Goal: Task Accomplishment & Management: Manage account settings

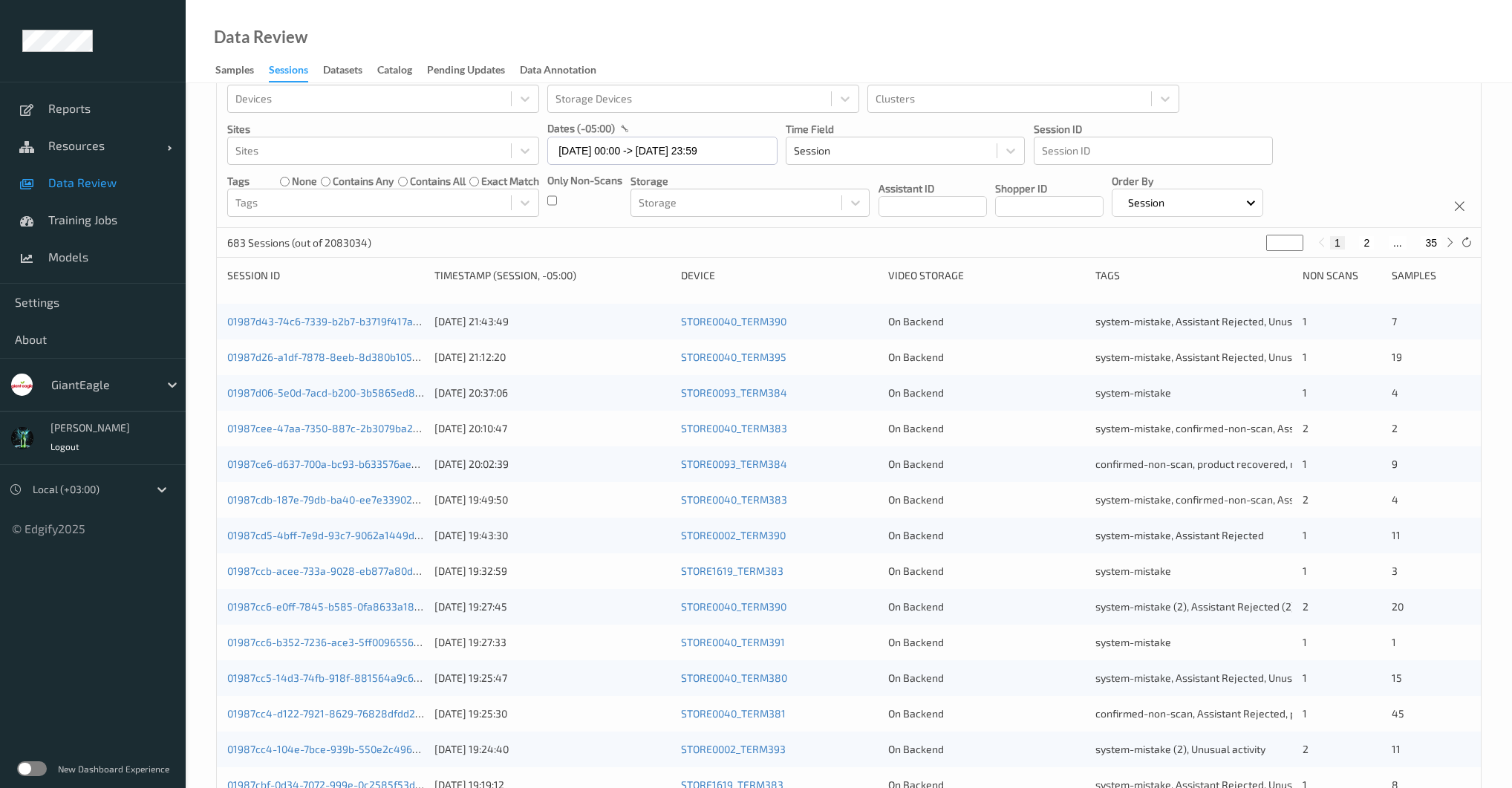
scroll to position [72, 0]
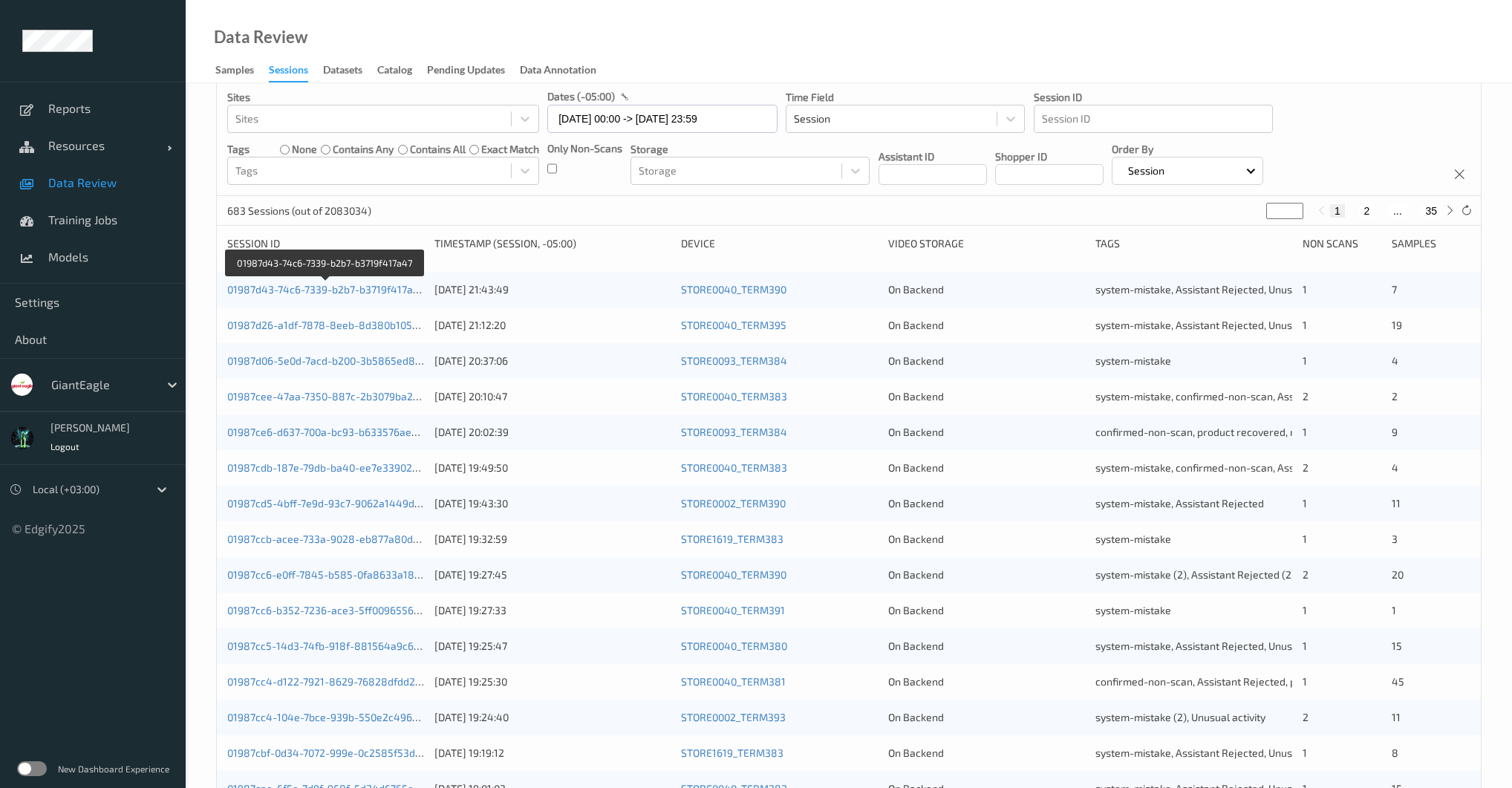
click at [367, 299] on div "01987d43-74c6-7339-b2b7-b3719f417a47 [DATE] 21:43:49 STORE0040_TERM390 On Backe…" at bounding box center [849, 290] width 1264 height 35
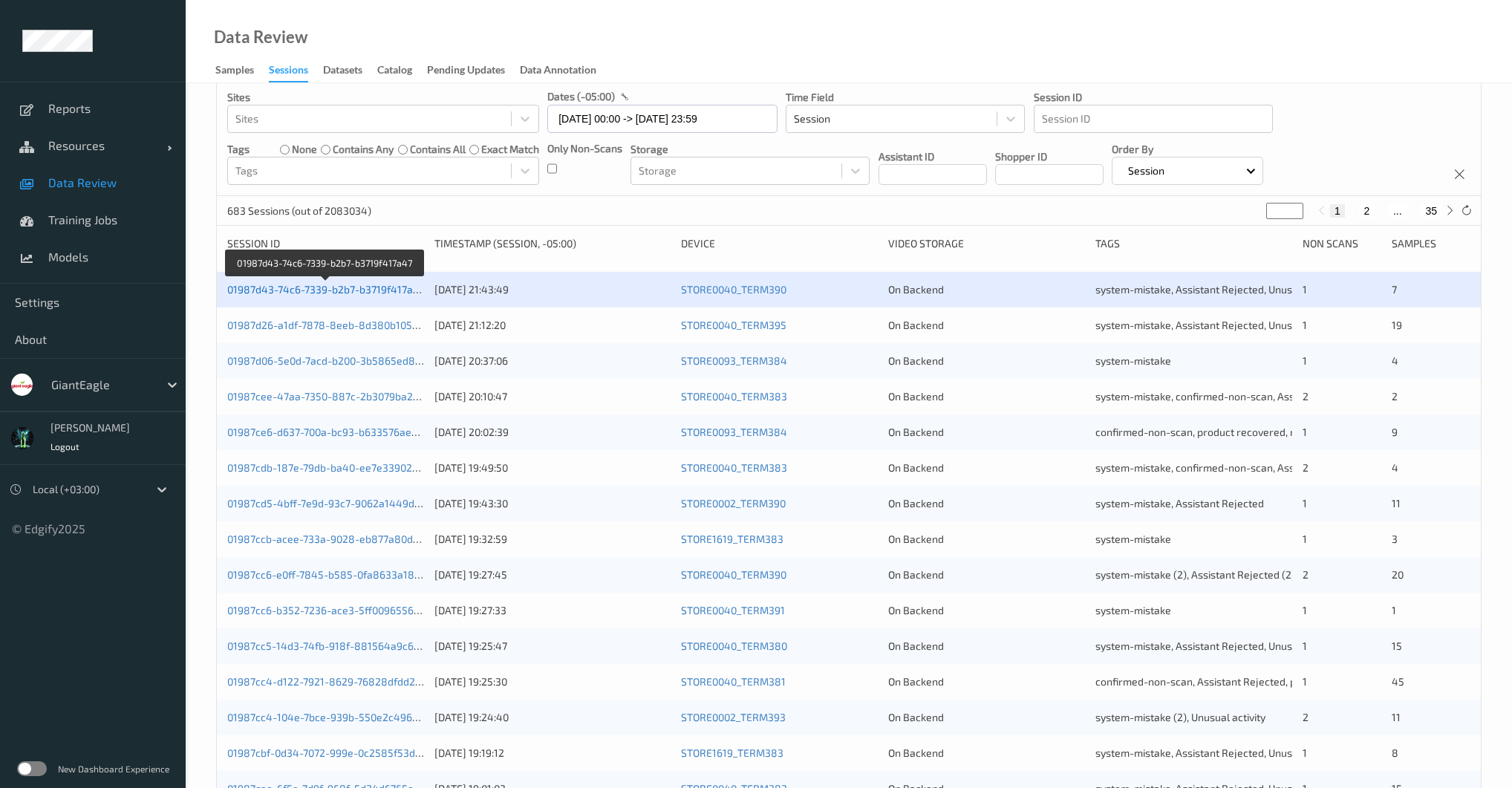
click at [367, 285] on link "01987d43-74c6-7339-b2b7-b3719f417a47" at bounding box center [325, 289] width 197 height 13
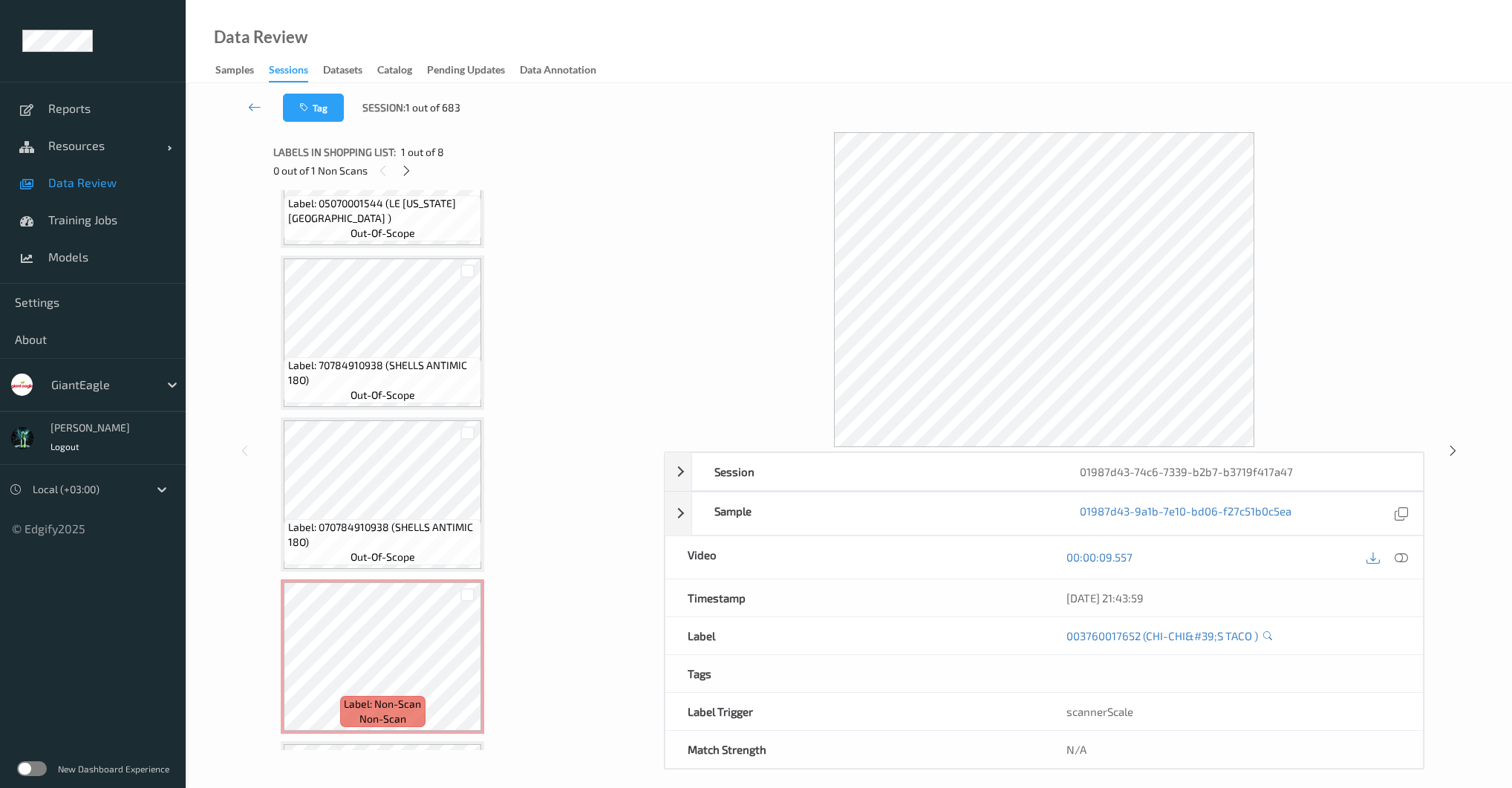
scroll to position [743, 0]
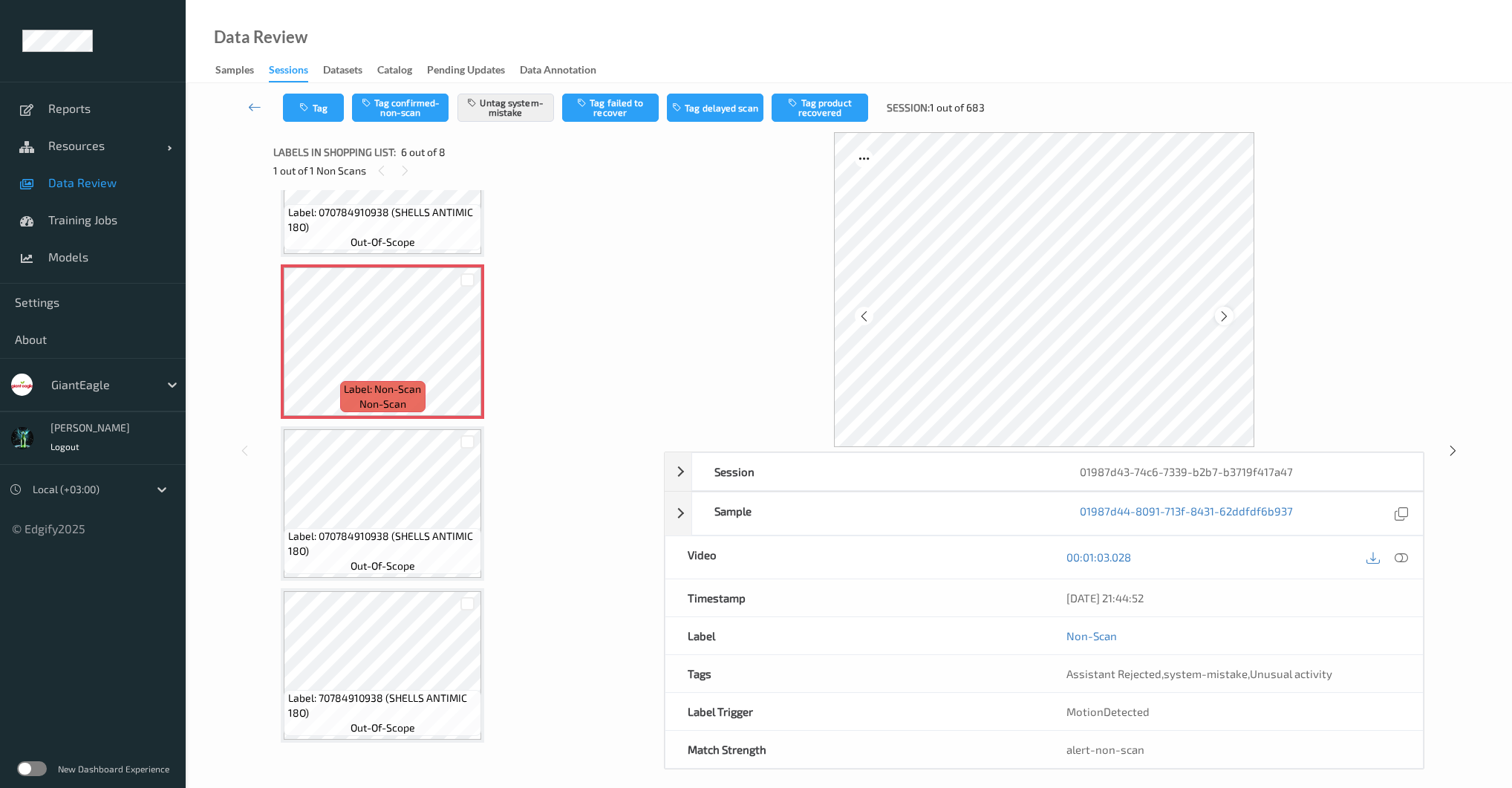
click at [1225, 320] on icon at bounding box center [1225, 316] width 13 height 14
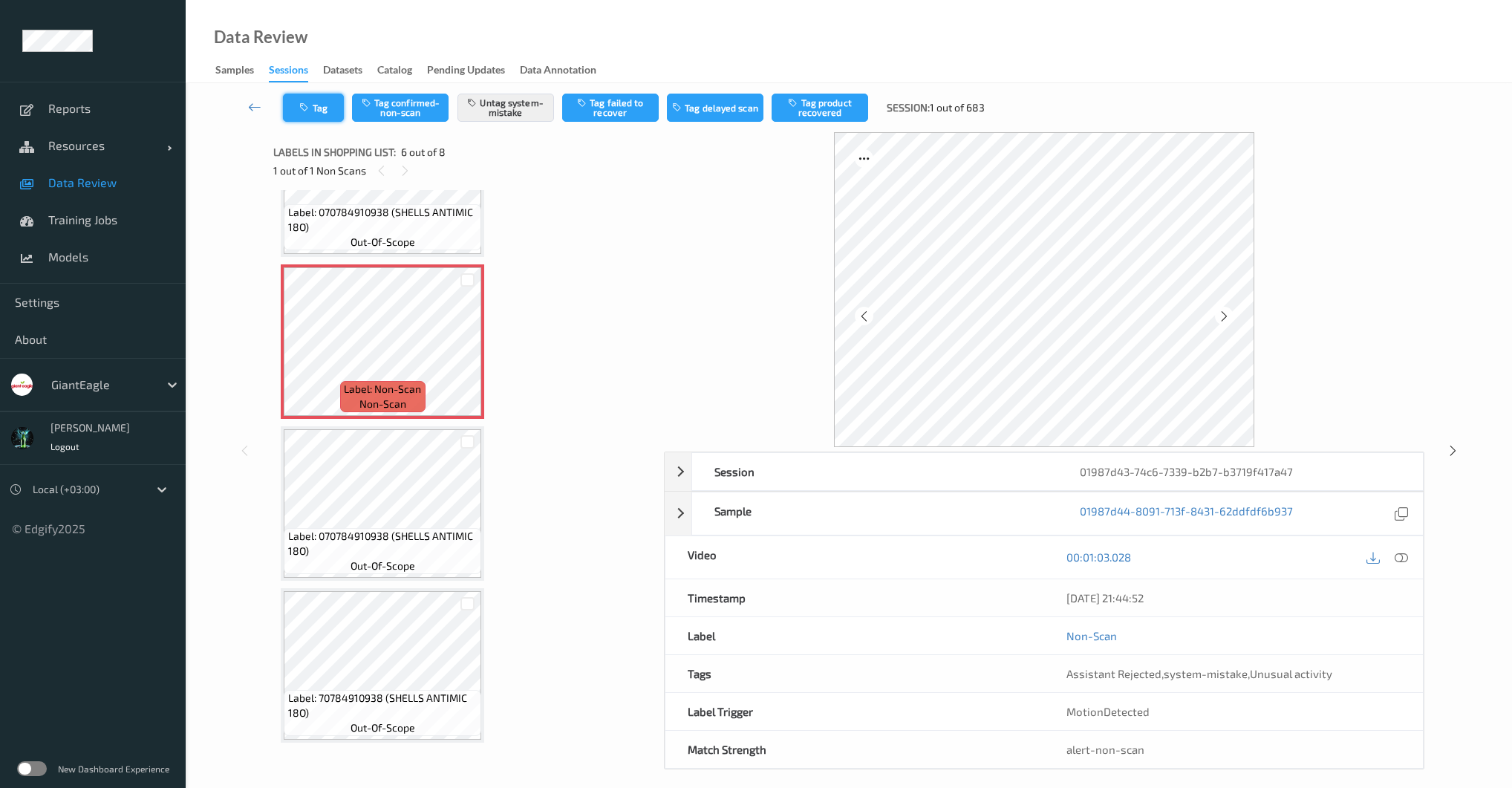
click at [321, 114] on button "Tag" at bounding box center [313, 107] width 61 height 28
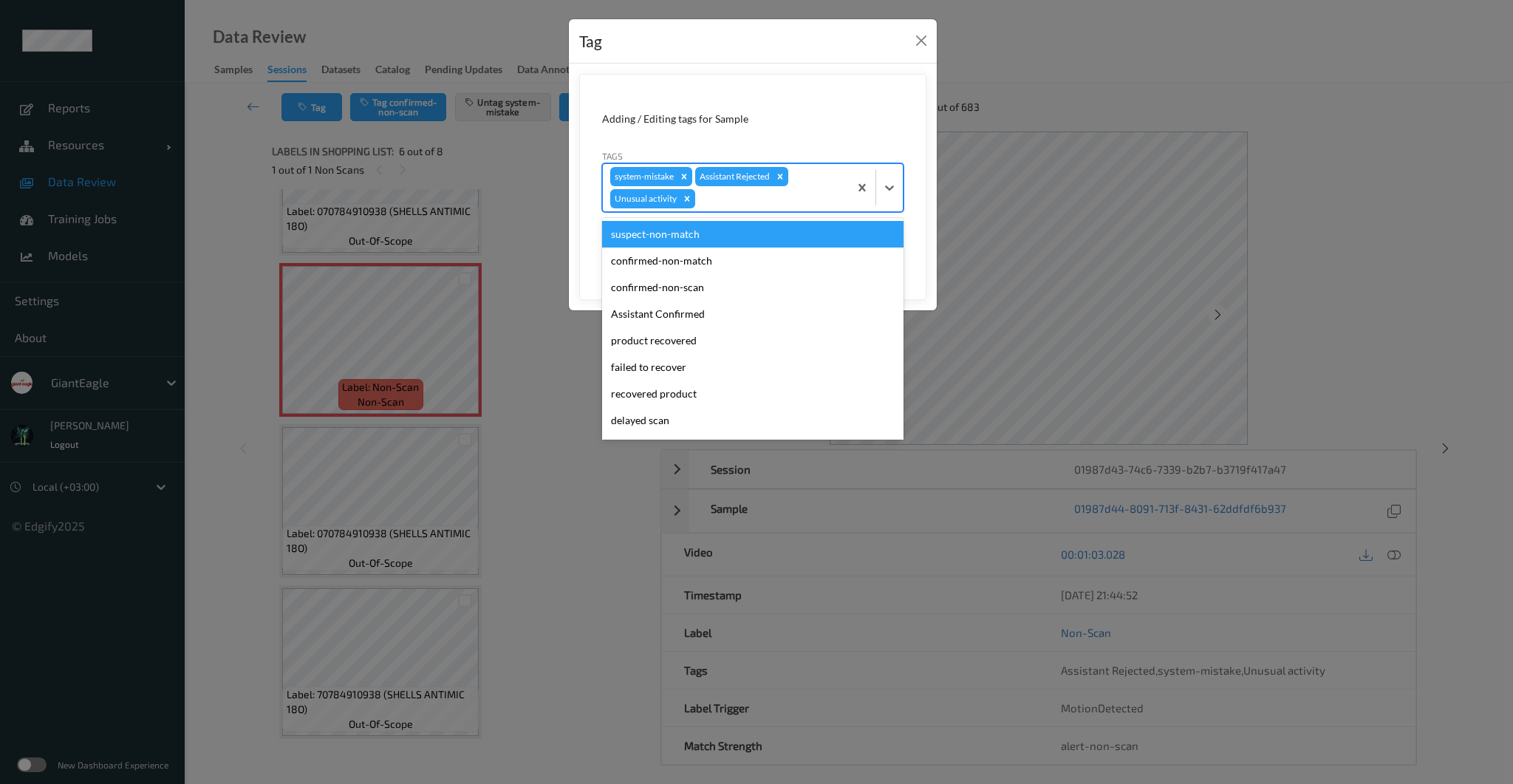
click at [791, 199] on div at bounding box center [770, 199] width 143 height 18
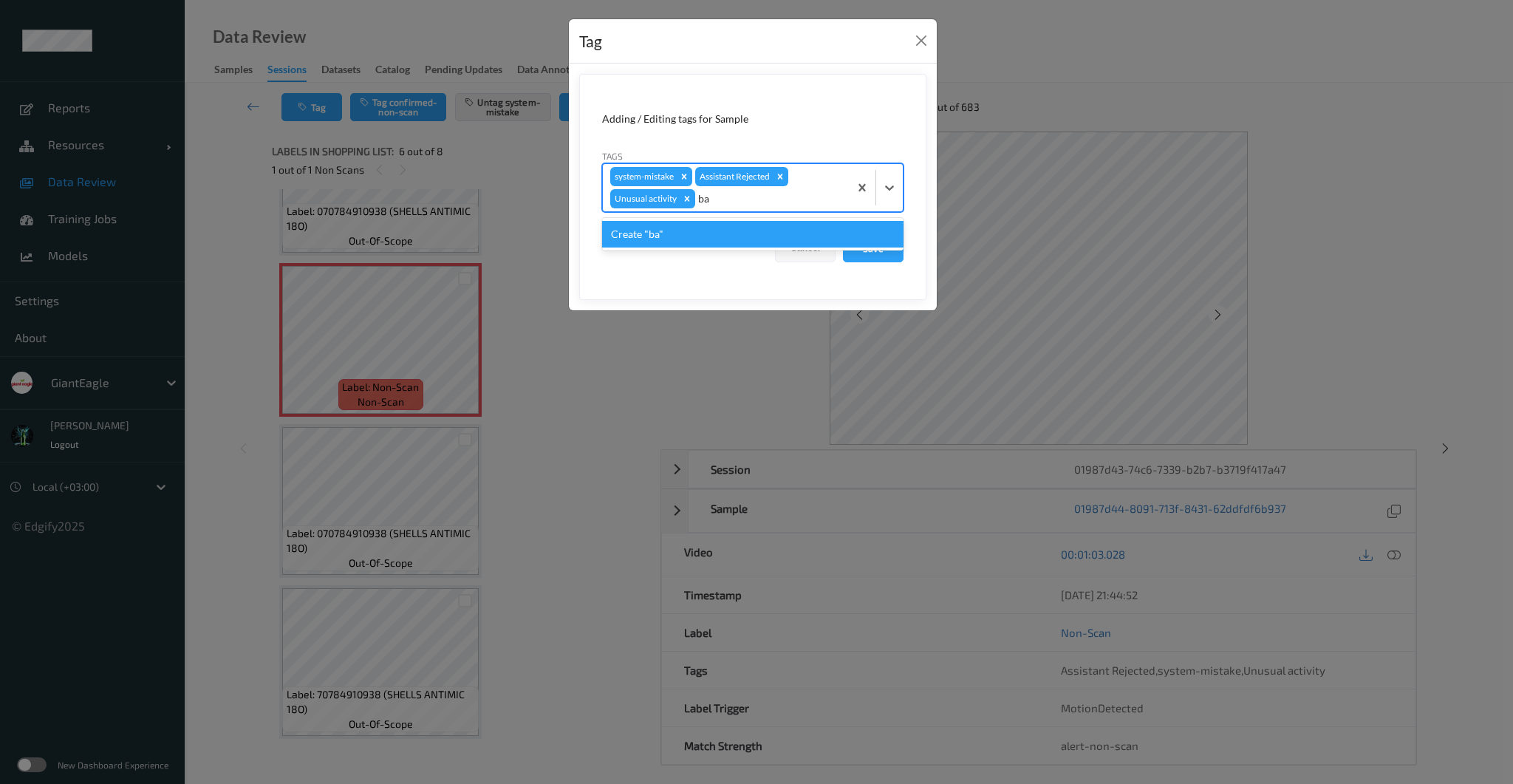
type input "bag"
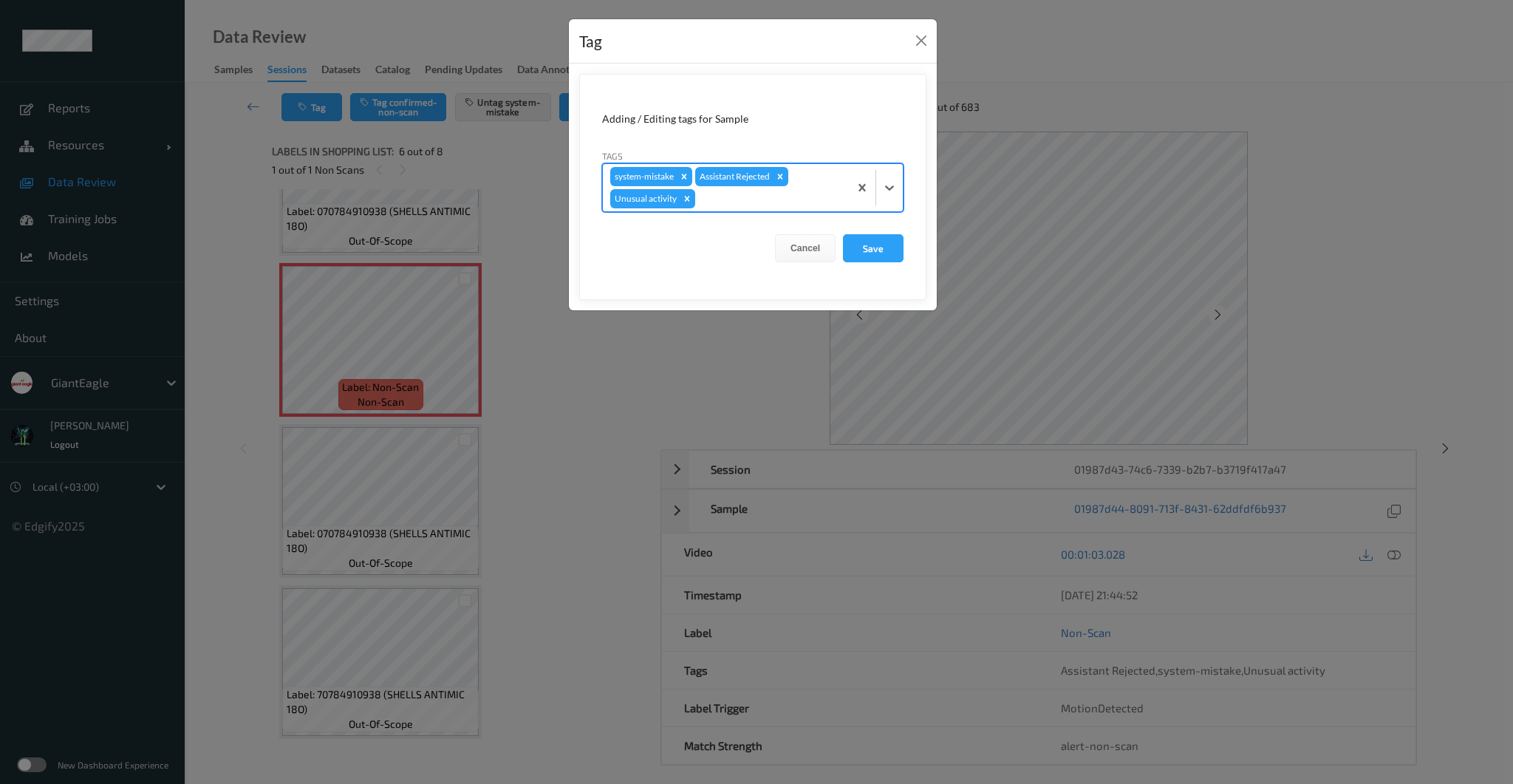
drag, startPoint x: 722, startPoint y: 198, endPoint x: 713, endPoint y: 198, distance: 9.0
click at [698, 199] on div at bounding box center [770, 199] width 143 height 18
click at [718, 197] on div at bounding box center [770, 199] width 143 height 18
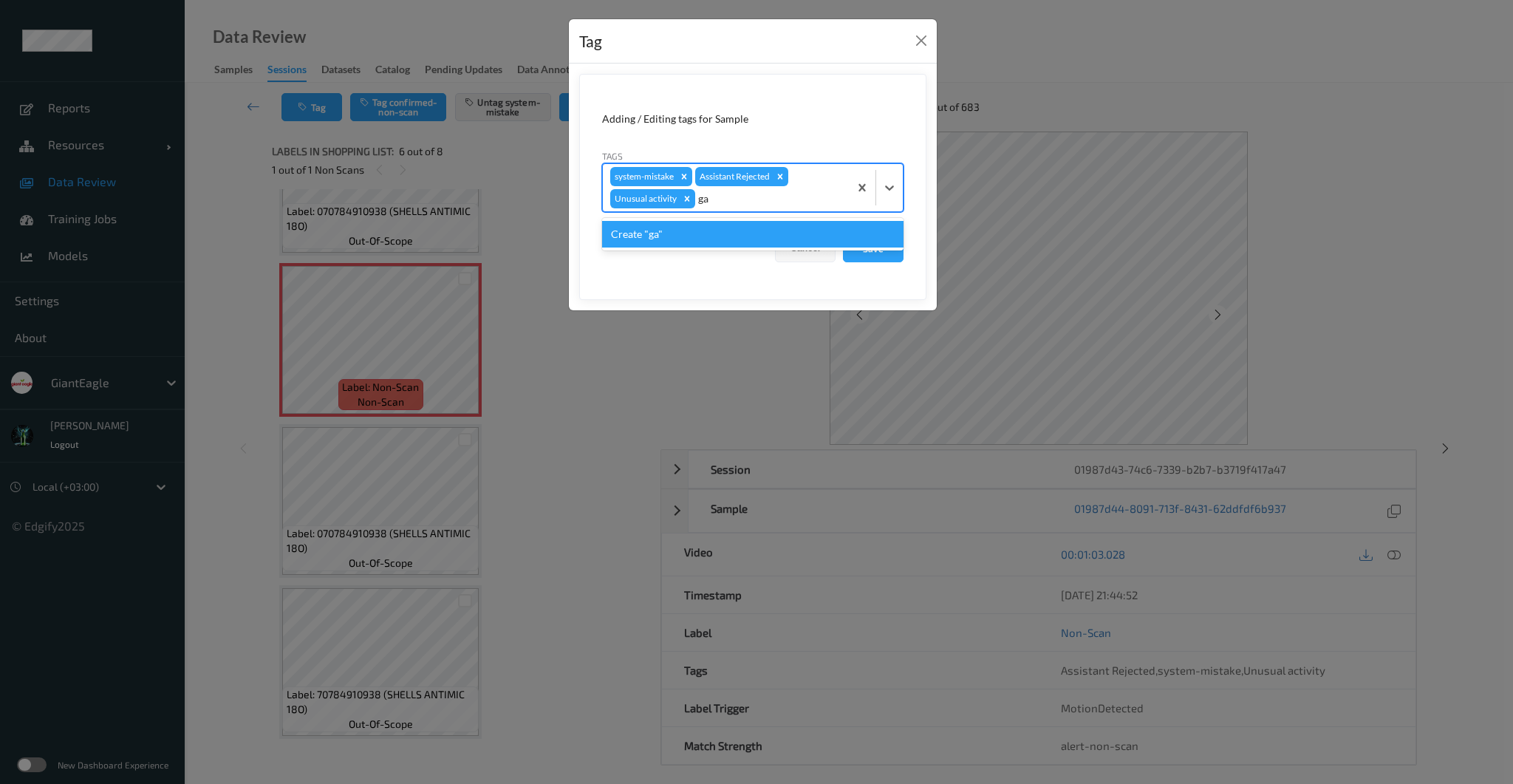
type input "g"
type input "Bag"
click at [710, 238] on div "Create "Bag"" at bounding box center [753, 234] width 301 height 26
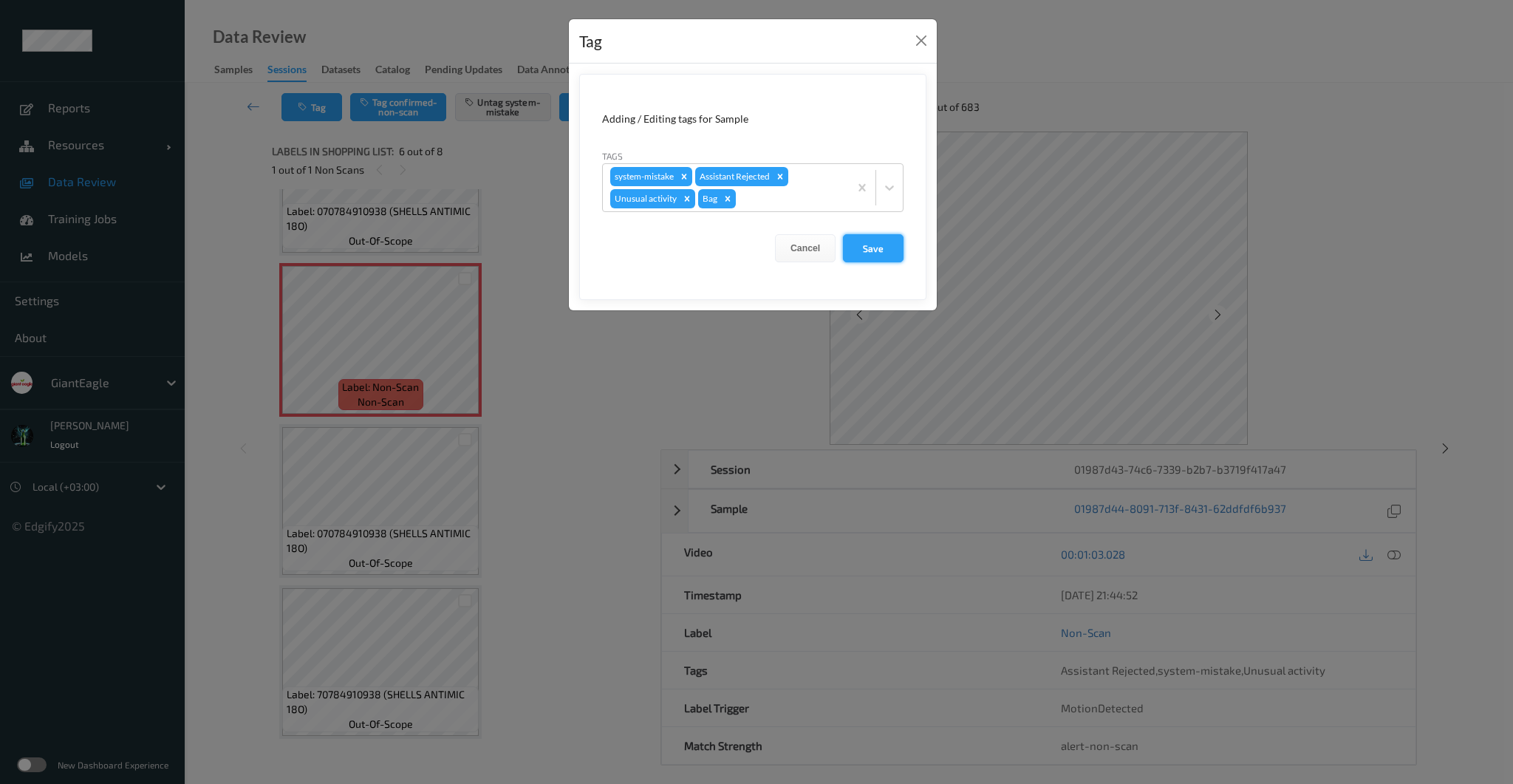
click at [883, 254] on button "Save" at bounding box center [874, 247] width 61 height 28
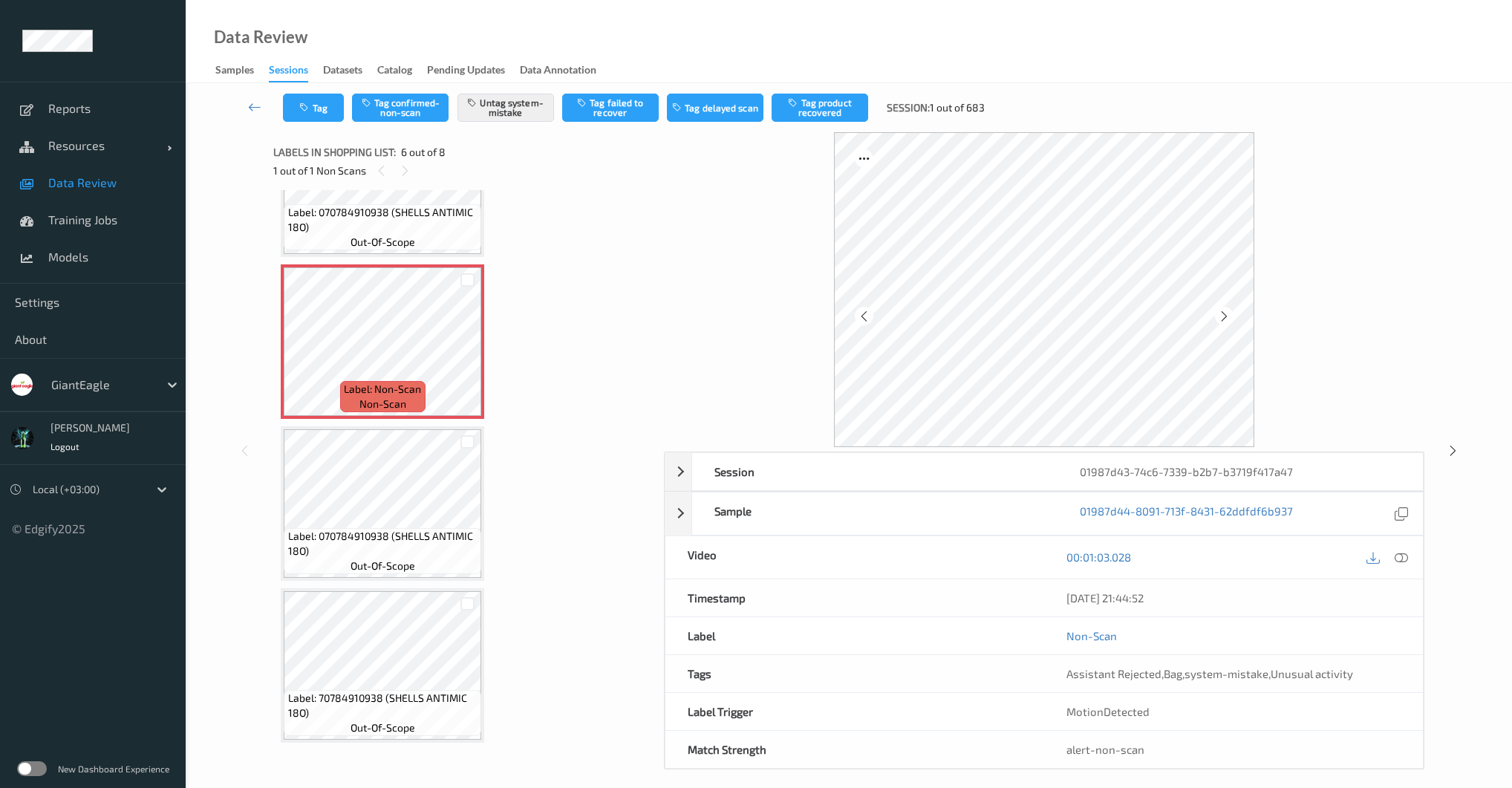
click at [1204, 675] on span "system-mistake" at bounding box center [1226, 673] width 84 height 14
click at [305, 101] on button "Tag" at bounding box center [313, 107] width 61 height 28
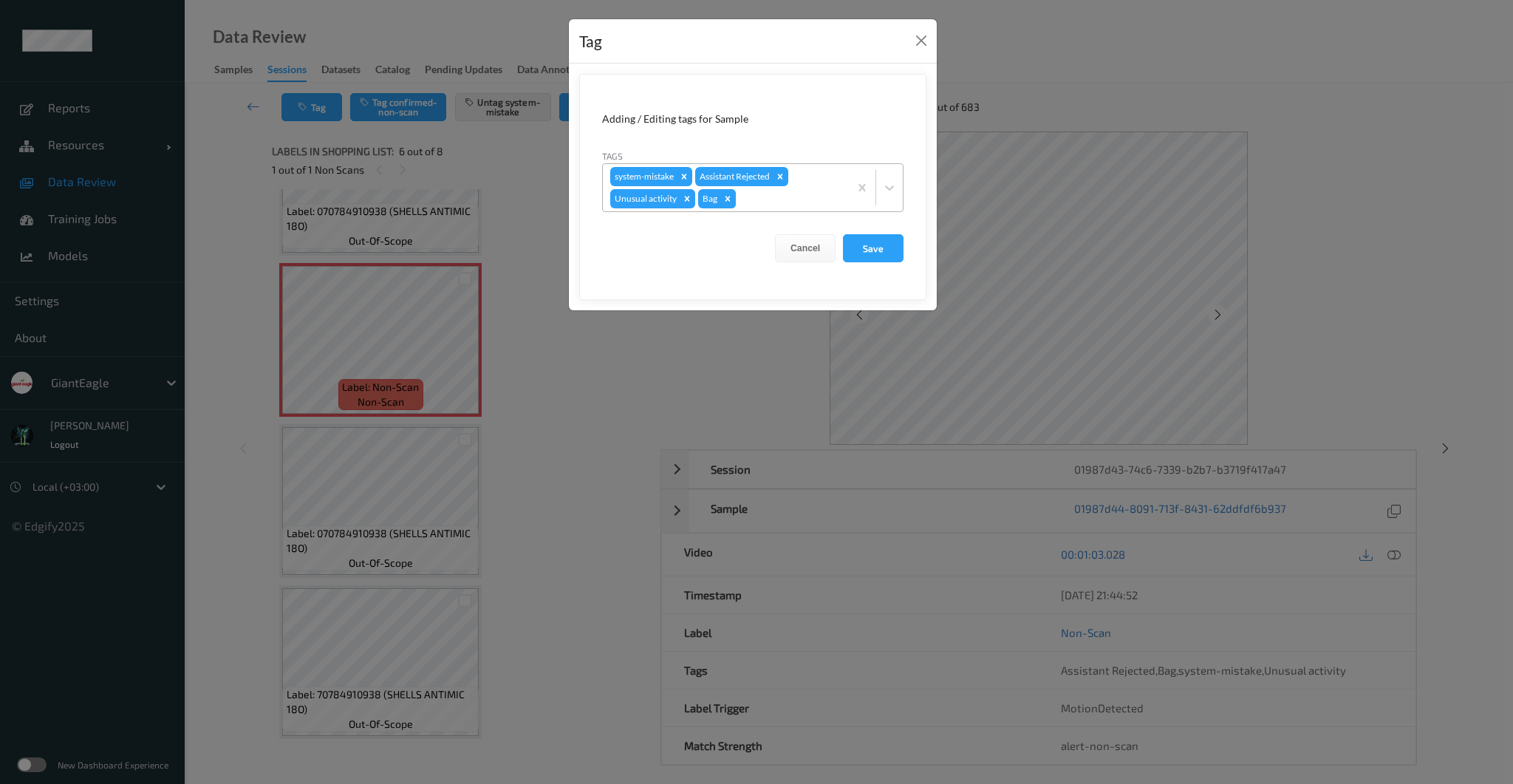
click at [728, 198] on icon "Remove Bag" at bounding box center [727, 199] width 10 height 10
click at [899, 254] on button "Save" at bounding box center [874, 247] width 61 height 28
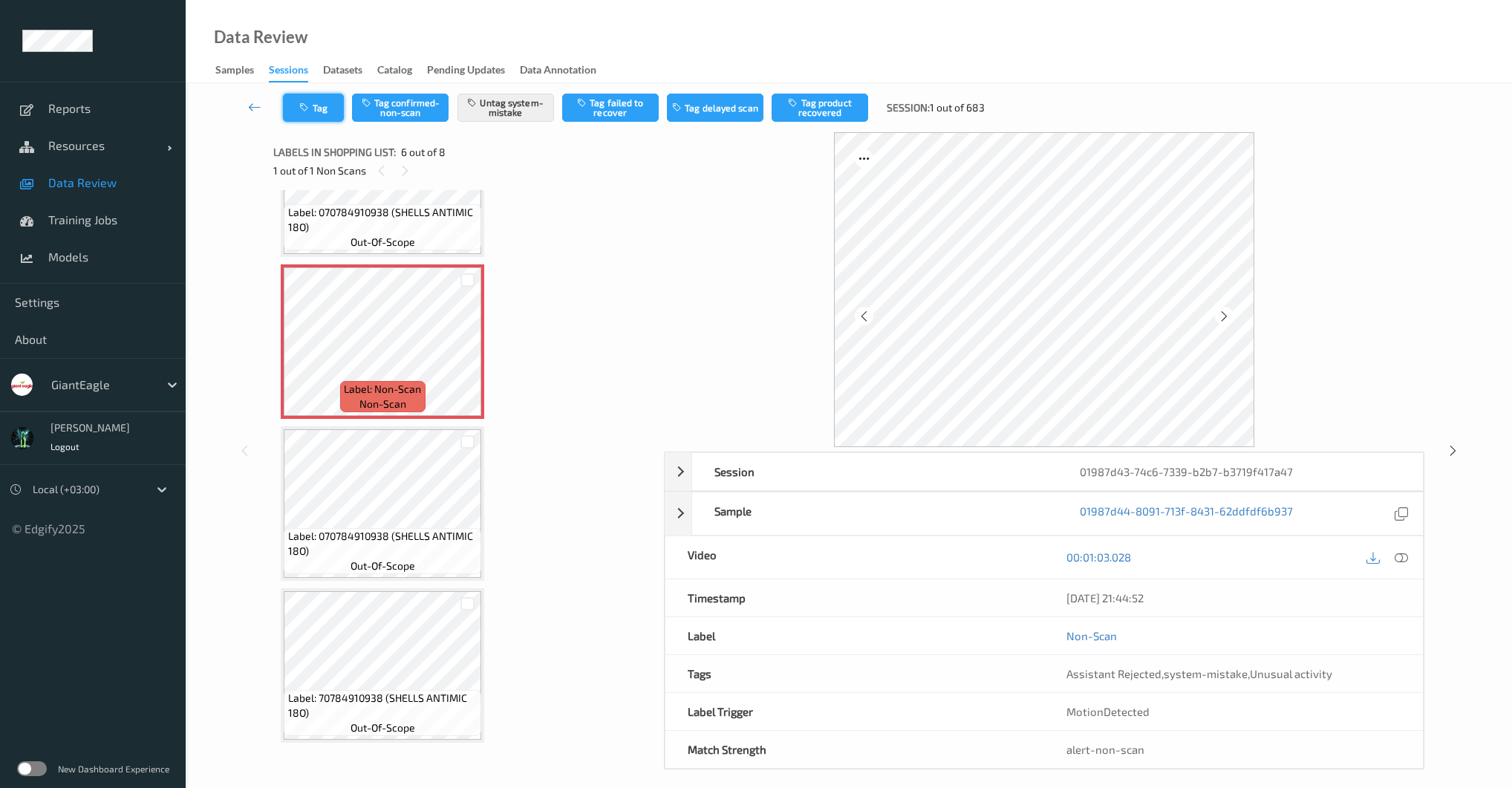
click at [304, 118] on button "Tag" at bounding box center [313, 107] width 61 height 28
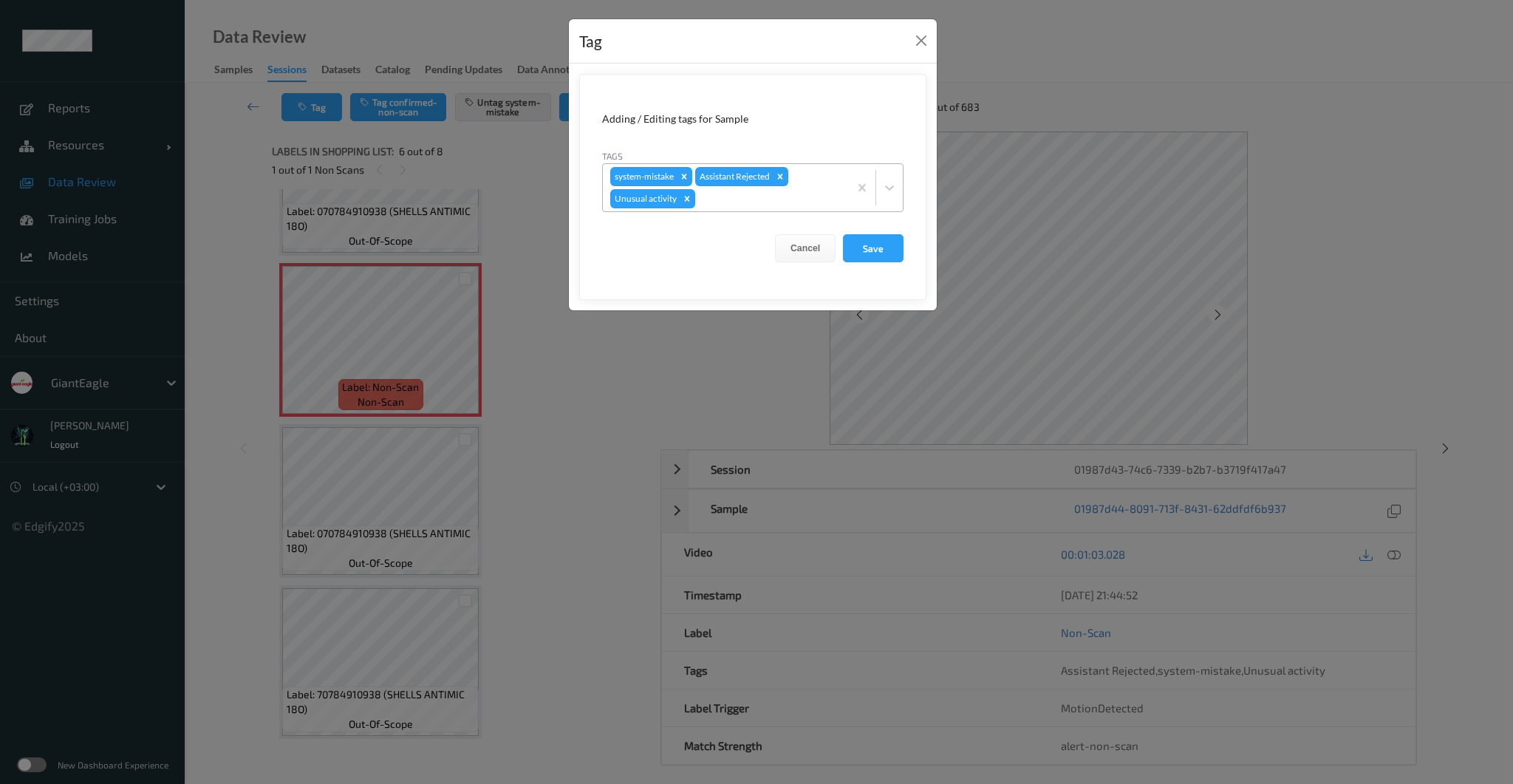
click at [719, 200] on div at bounding box center [770, 199] width 143 height 18
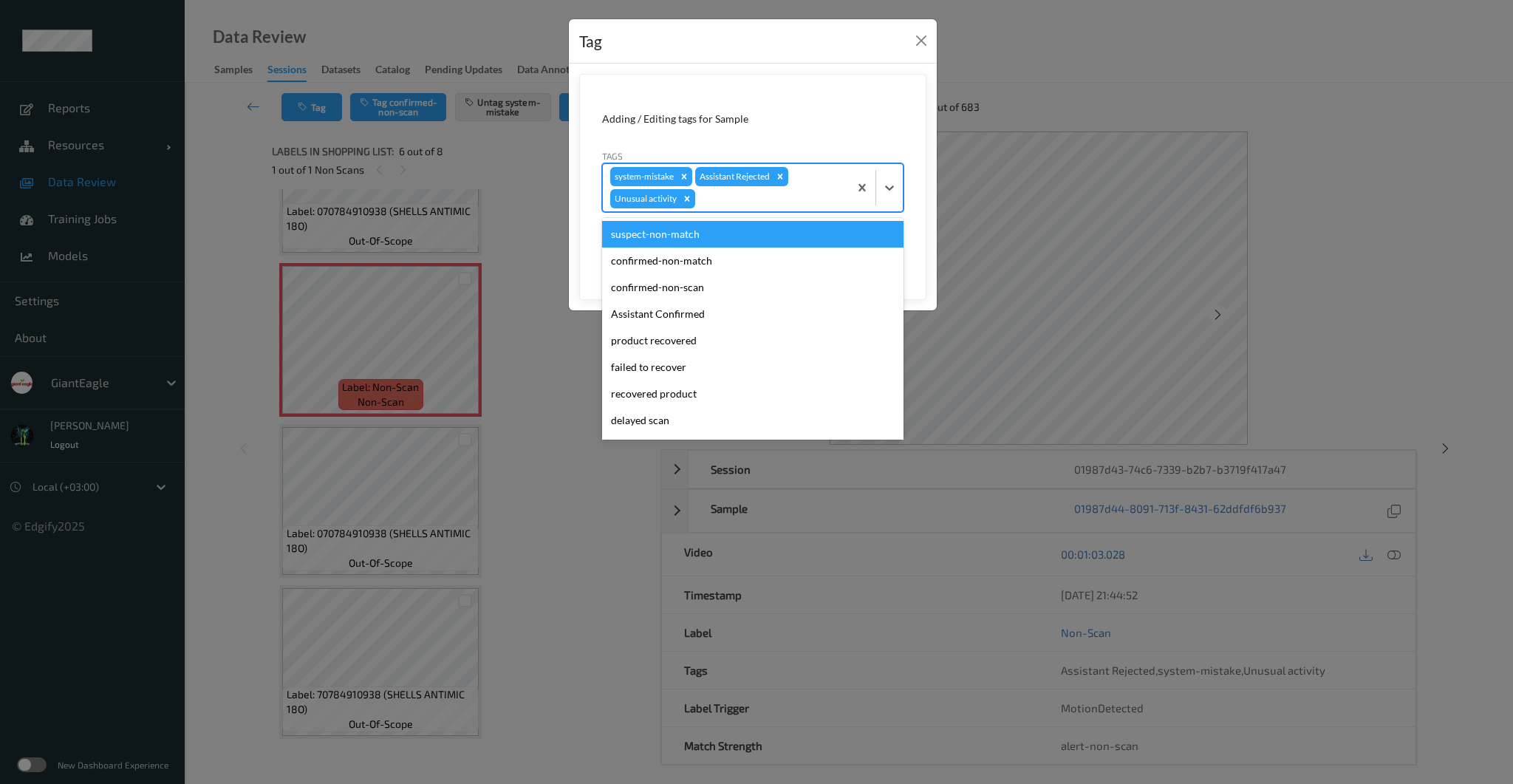
type input "B"
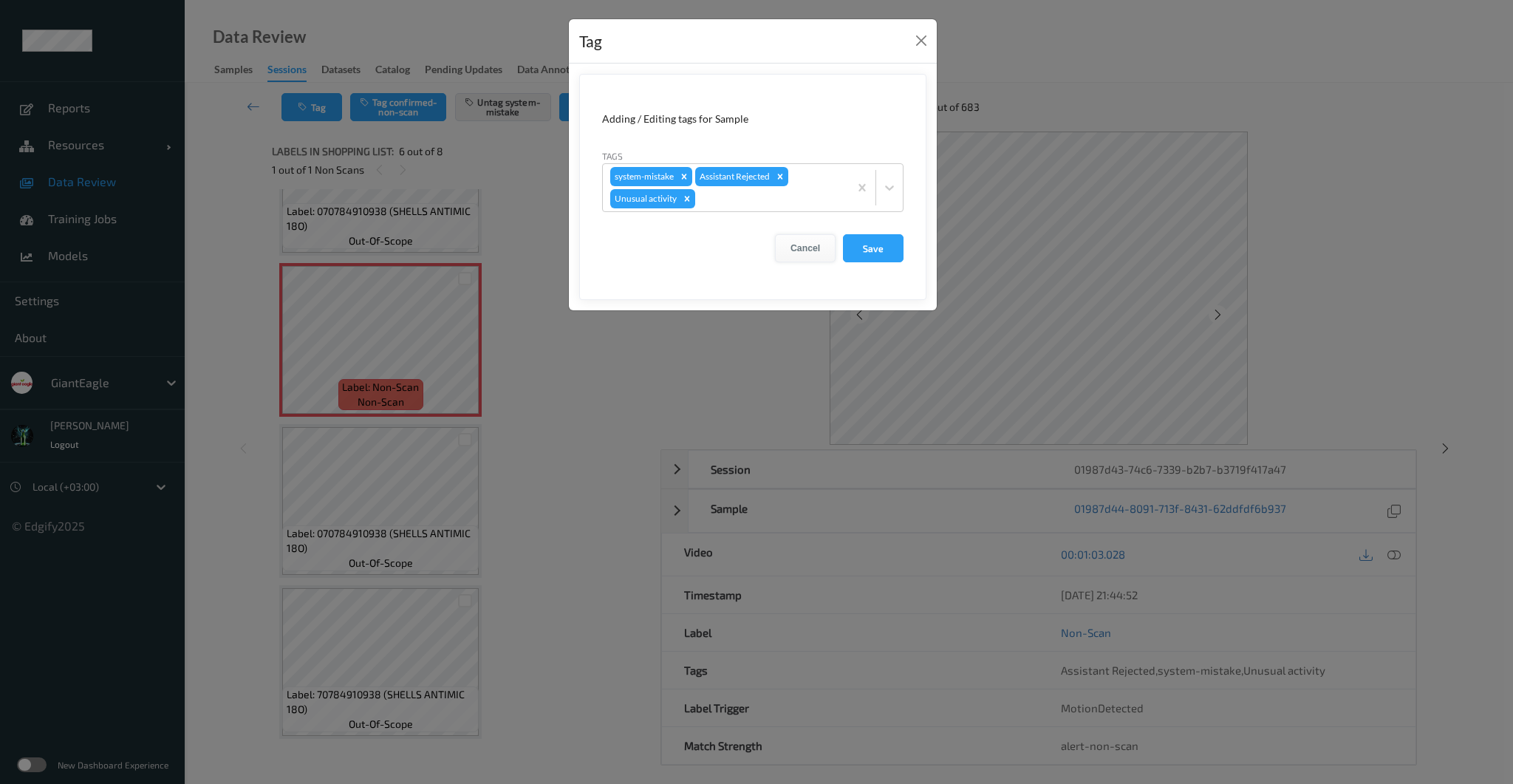
click at [794, 246] on button "Cancel" at bounding box center [806, 247] width 61 height 28
